Goal: Task Accomplishment & Management: Manage account settings

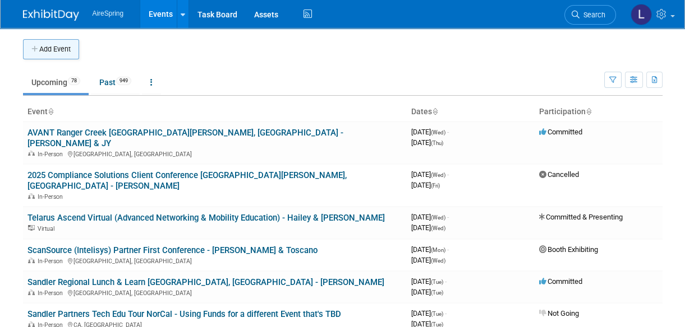
click at [58, 46] on button "Add Event" at bounding box center [51, 49] width 56 height 20
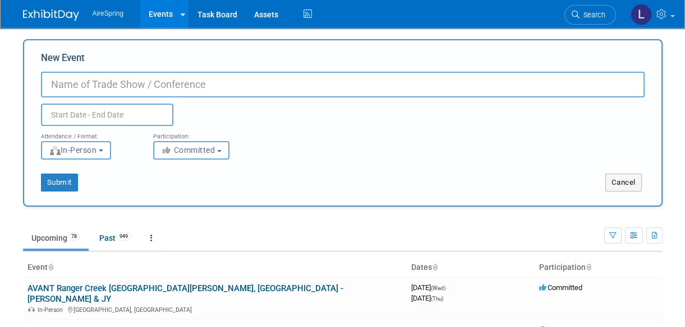
click at [156, 87] on input "New Event" at bounding box center [342, 85] width 603 height 26
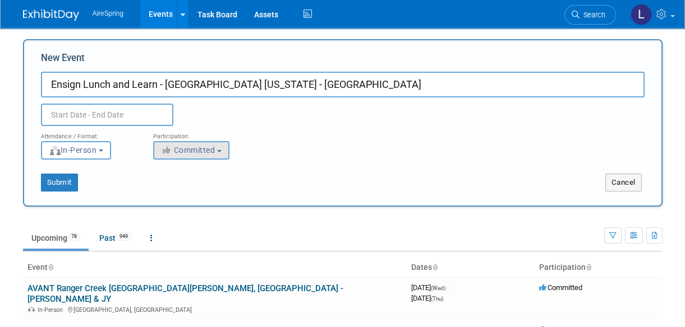
type input "Ensign Lunch and Learn - [GEOGRAPHIC_DATA] [US_STATE] - [GEOGRAPHIC_DATA]"
click at [193, 155] on button "Committed" at bounding box center [191, 150] width 76 height 19
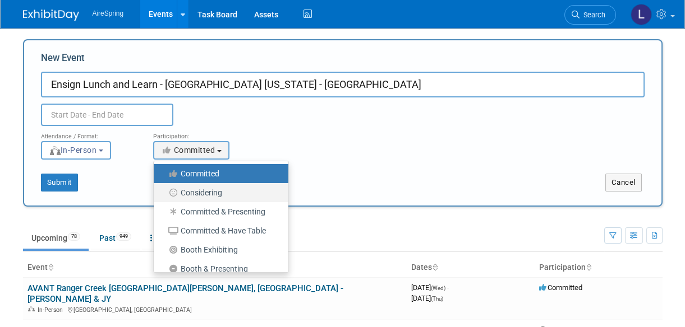
click at [209, 188] on label "Considering" at bounding box center [218, 193] width 118 height 15
click at [164, 189] on input "Considering" at bounding box center [159, 192] width 7 height 7
select select "2"
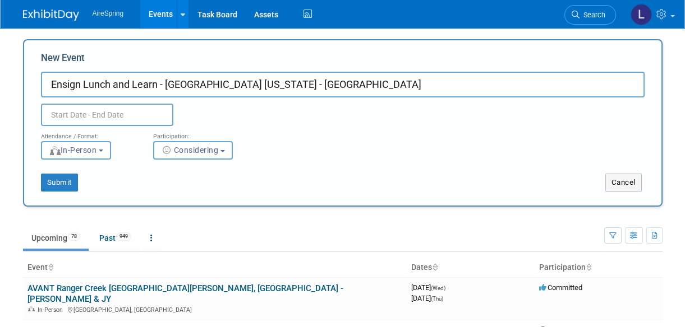
click at [125, 119] on input "text" at bounding box center [107, 115] width 132 height 22
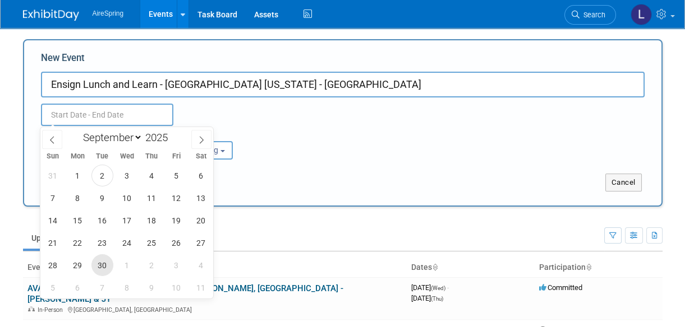
click at [93, 258] on div "31 1 2 3 4 5 6 7 8 9 10 11 12 13 14 15 16 17 18 19 20 21 22 23 24 25 26 27 28 2…" at bounding box center [126, 231] width 173 height 135
click at [100, 263] on span "30" at bounding box center [102, 266] width 22 height 22
click at [124, 266] on span "1" at bounding box center [127, 266] width 22 height 22
type input "Sep 30, 2025 to Oct 1, 2025"
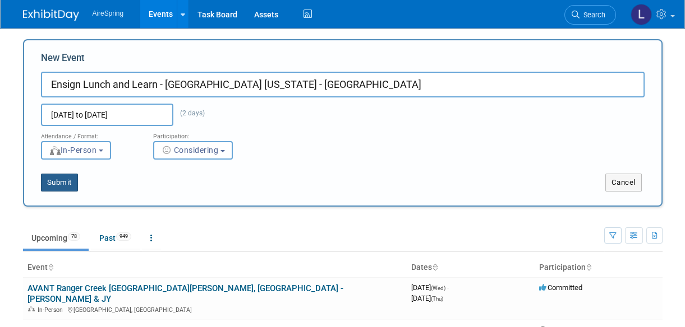
click at [63, 184] on button "Submit" at bounding box center [59, 183] width 37 height 18
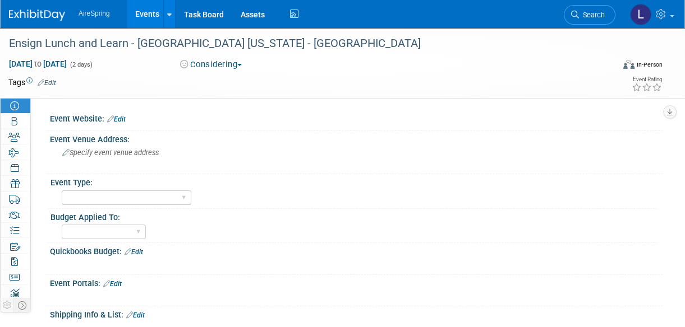
click at [621, 215] on div "Budget Applied To:" at bounding box center [353, 216] width 607 height 14
click at [141, 232] on select "Marketing Sales Operations Customer" at bounding box center [104, 232] width 84 height 15
click at [191, 198] on select "AireSpring Event AireSpring Internal Partner Event Training Tradeshow - Exhibit…" at bounding box center [127, 198] width 130 height 15
select select "Customer Visit"
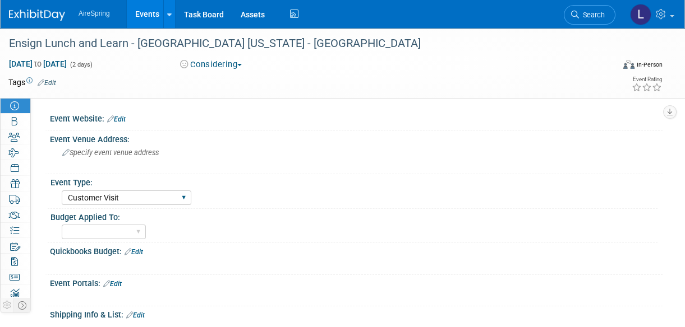
click at [62, 191] on select "AireSpring Event AireSpring Internal Partner Event Training Tradeshow - Exhibit…" at bounding box center [127, 198] width 130 height 15
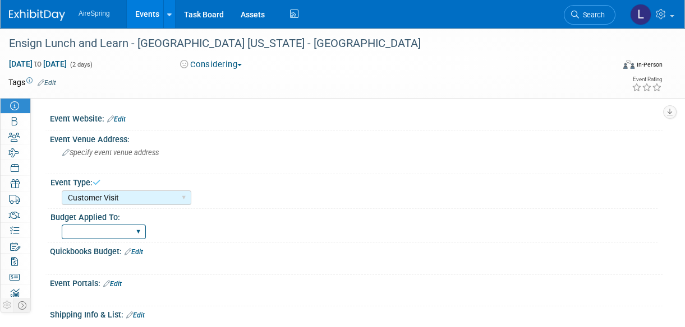
click at [127, 225] on select "Marketing Sales Operations Customer" at bounding box center [104, 232] width 84 height 15
select select "Sales"
click at [62, 225] on select "Marketing Sales Operations Customer" at bounding box center [104, 232] width 84 height 15
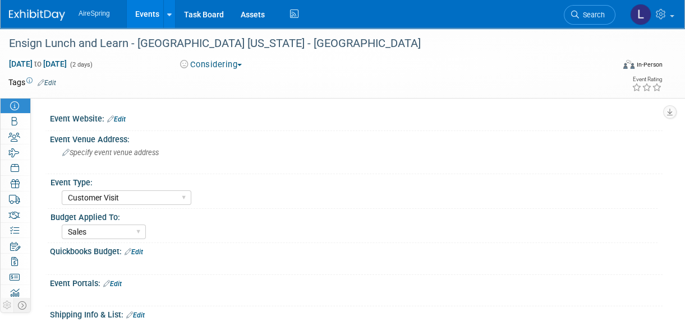
click at [27, 15] on img at bounding box center [37, 15] width 56 height 11
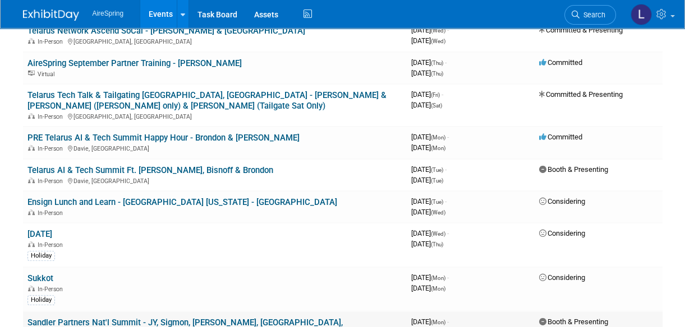
scroll to position [917, 0]
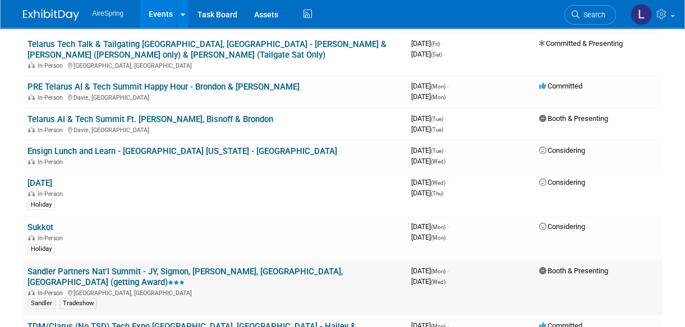
click at [223, 267] on link "Sandler Partners Nat'l Summit - JY, Sigmon, [PERSON_NAME], [GEOGRAPHIC_DATA], […" at bounding box center [184, 277] width 315 height 21
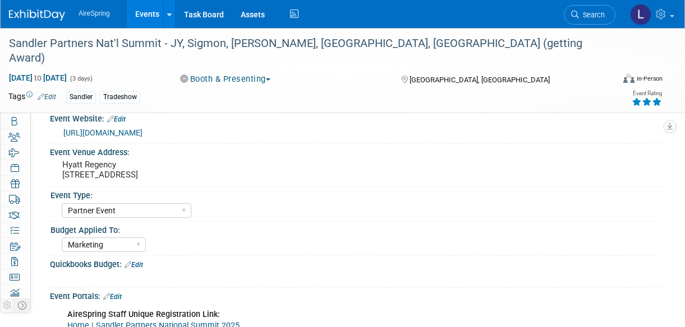
select select "Partner Event"
select select "Marketing"
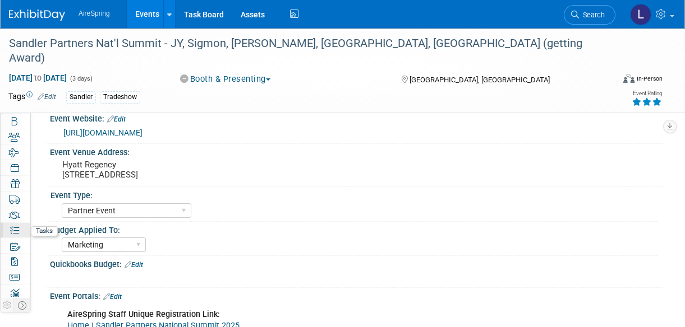
click at [14, 224] on link "59% Tasks 59%" at bounding box center [16, 230] width 30 height 15
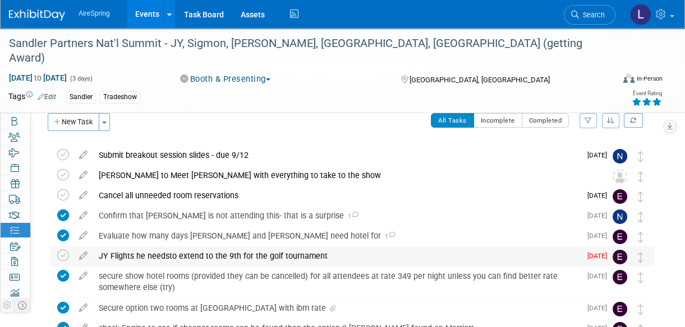
drag, startPoint x: 89, startPoint y: 127, endPoint x: 292, endPoint y: 249, distance: 236.4
